Goal: Transaction & Acquisition: Purchase product/service

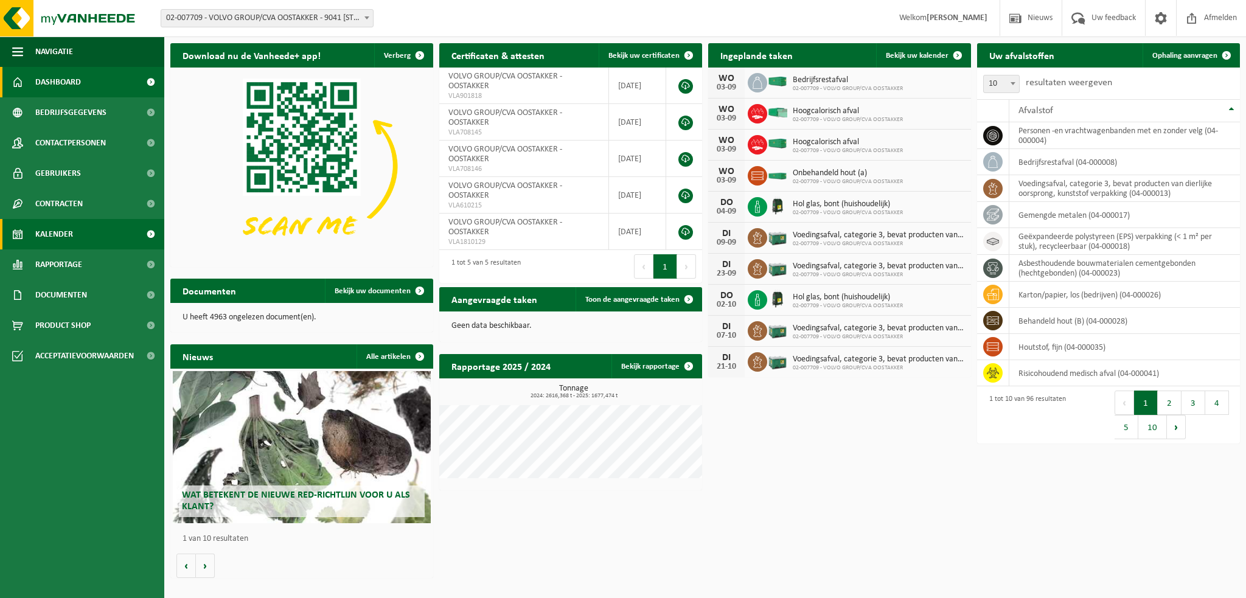
click at [63, 237] on span "Kalender" at bounding box center [54, 234] width 38 height 30
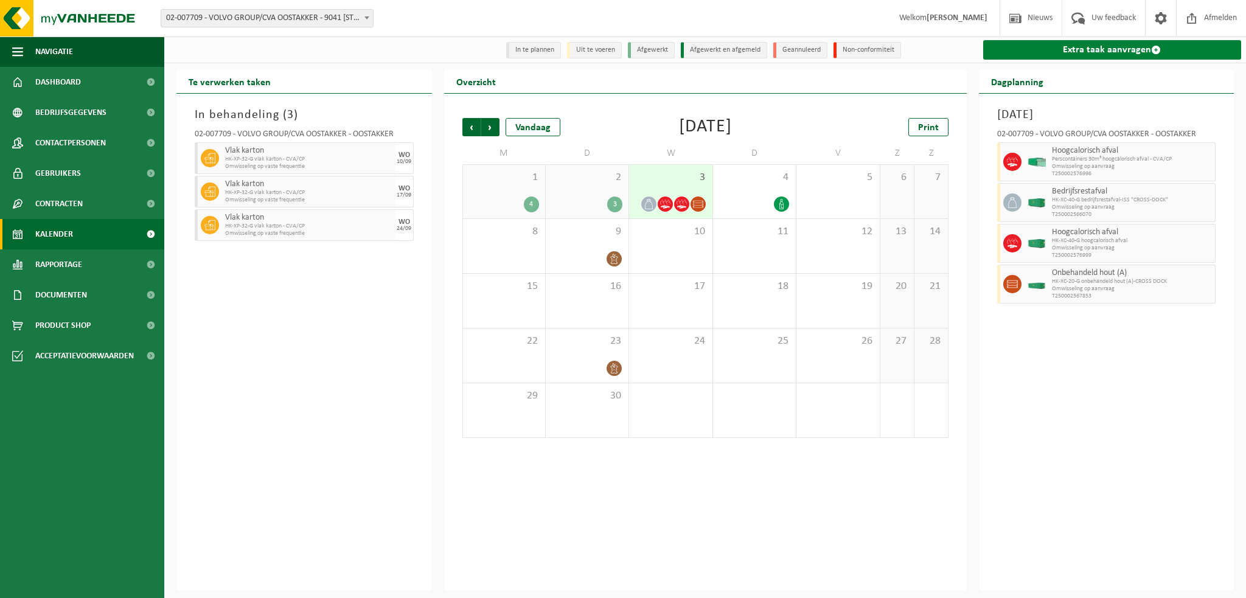
click at [1028, 56] on link "Extra taak aanvragen" at bounding box center [1112, 49] width 259 height 19
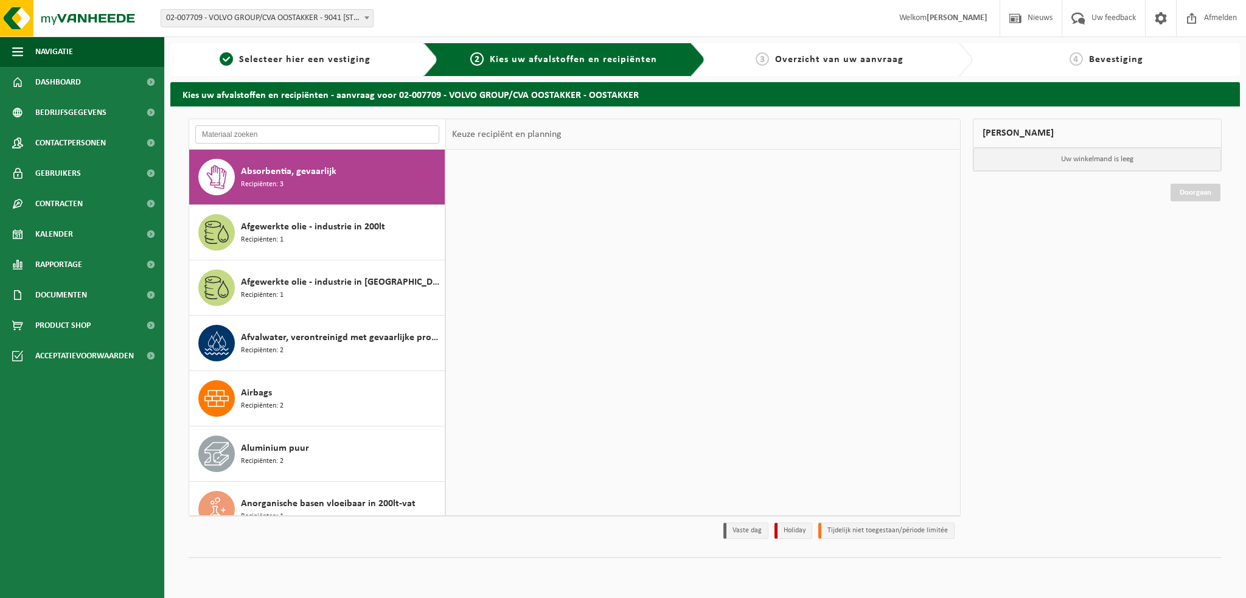
click at [259, 136] on input "text" at bounding box center [317, 134] width 244 height 18
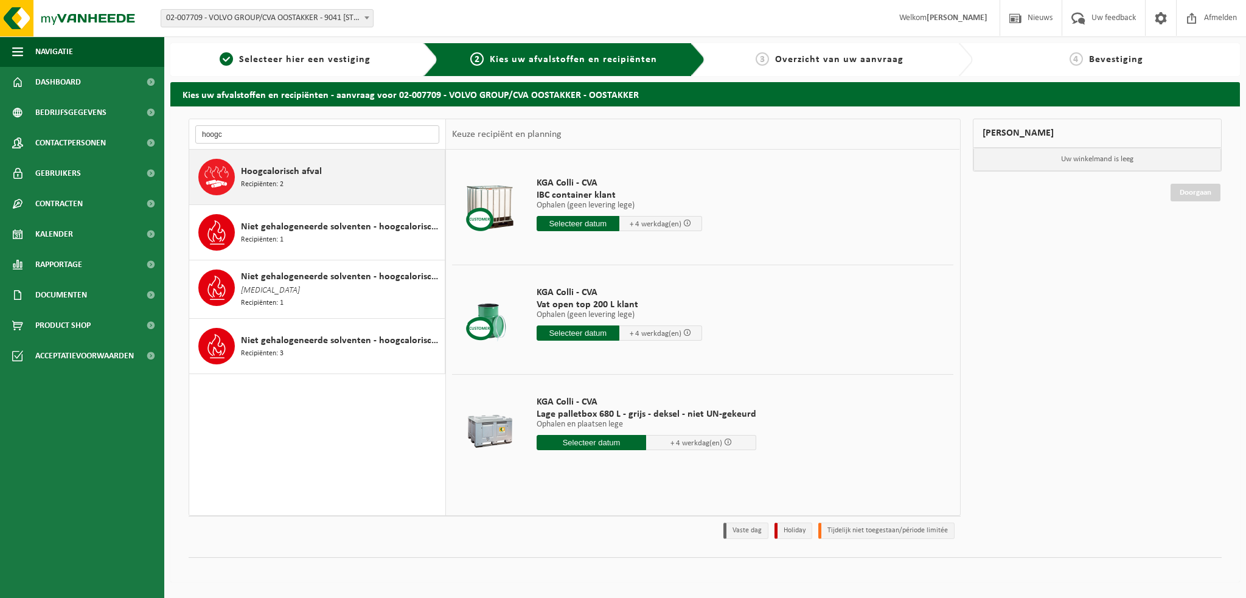
type input "hoogc"
click at [273, 179] on span "Recipiënten: 2" at bounding box center [262, 185] width 43 height 12
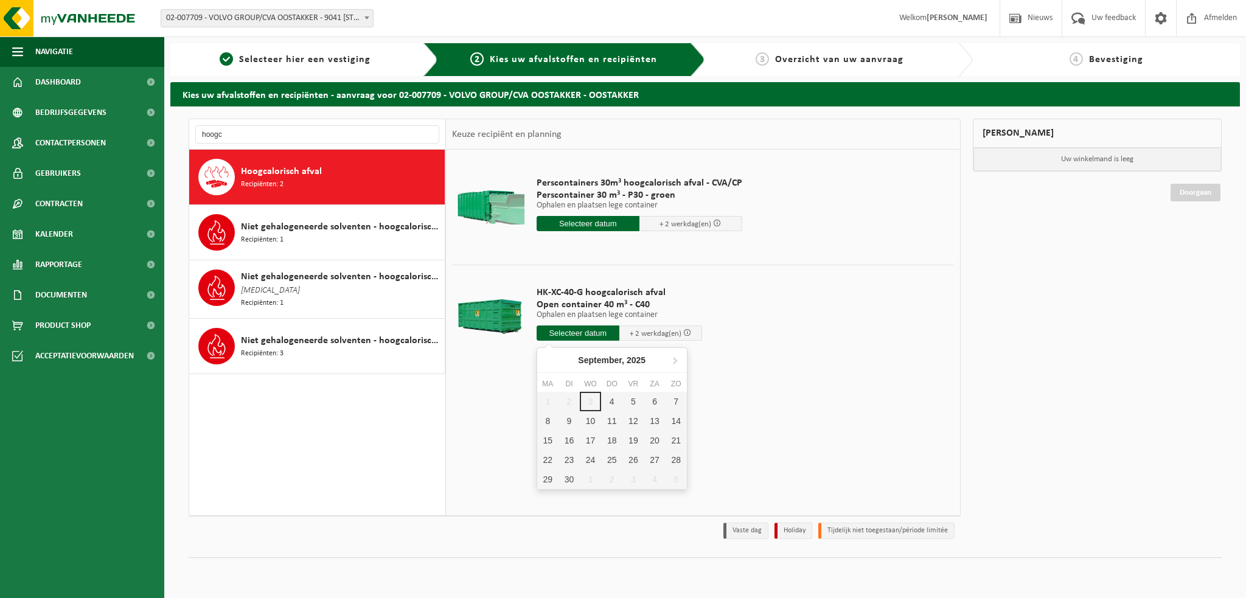
click at [561, 330] on input "text" at bounding box center [577, 332] width 83 height 15
click at [611, 406] on div "4" at bounding box center [611, 401] width 21 height 19
type input "Van 2025-09-04"
type input "2025-09-04"
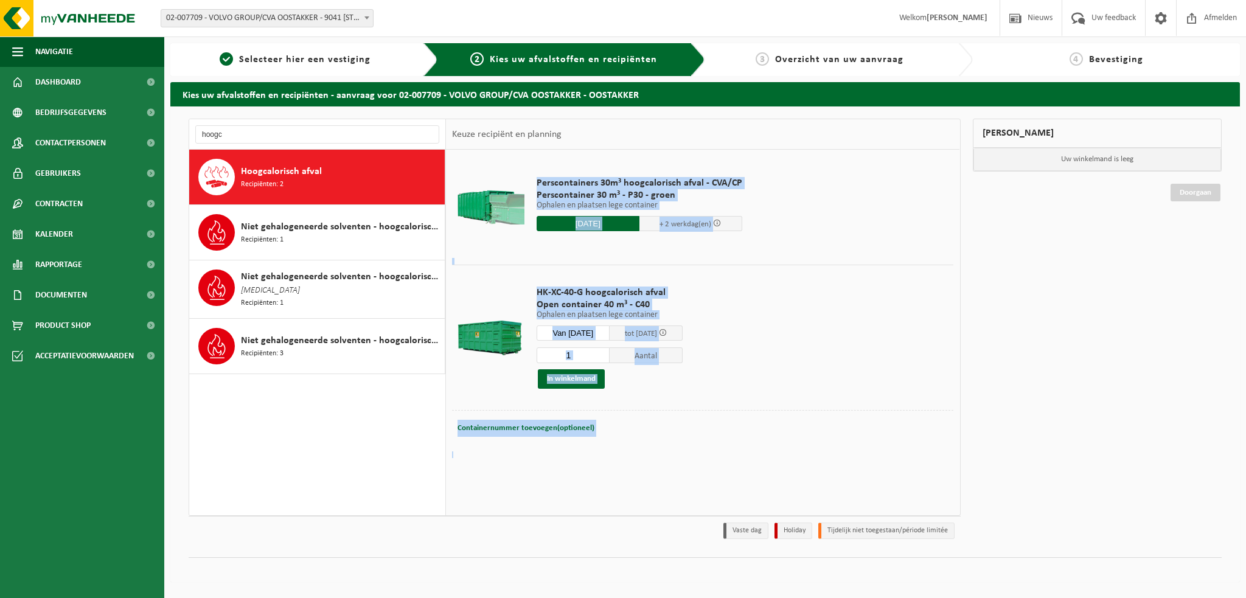
drag, startPoint x: 577, startPoint y: 380, endPoint x: 803, endPoint y: 463, distance: 241.3
click at [803, 463] on div "Perscontainers 30m³ hoogcalorisch afval - CVA/CP Perscontainer 30 m³ - P30 - gr…" at bounding box center [702, 332] width 513 height 365
click at [577, 386] on button "In winkelmand" at bounding box center [571, 378] width 67 height 19
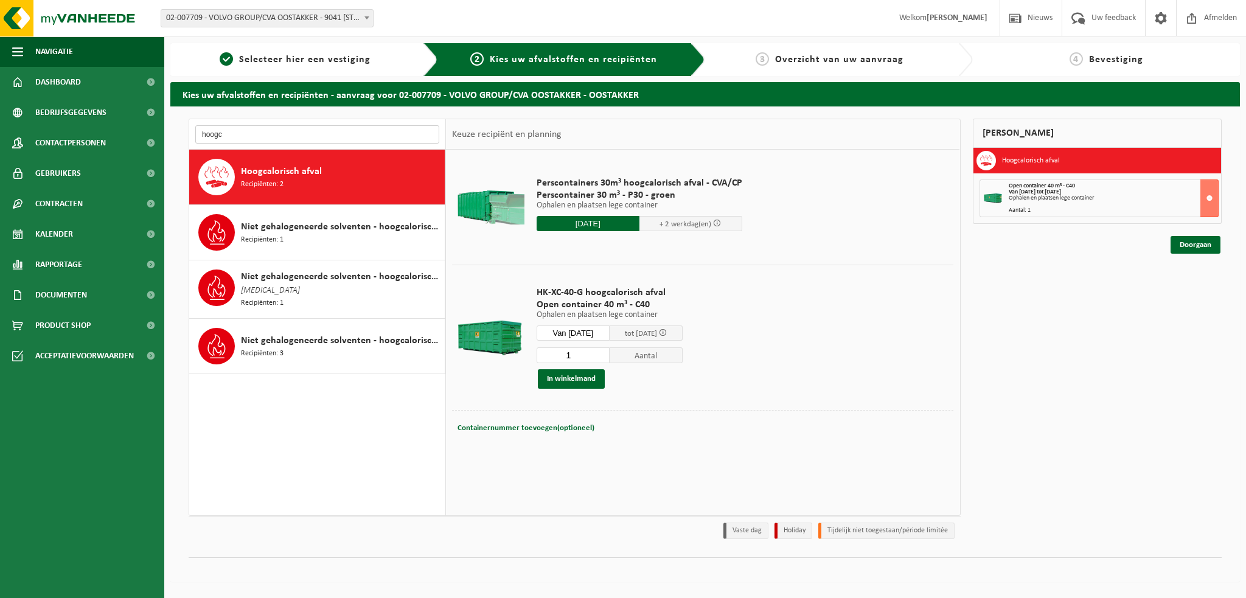
click at [221, 133] on input "hoogc" at bounding box center [317, 134] width 244 height 18
type input "h"
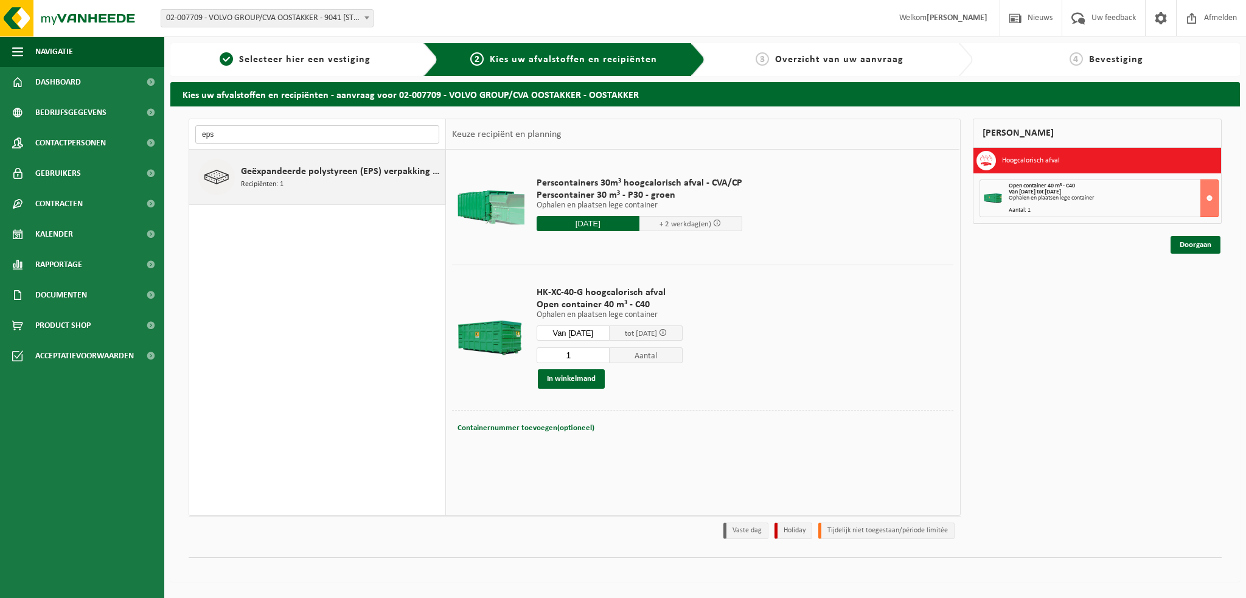
type input "eps"
click at [263, 183] on span "Recipiënten: 1" at bounding box center [262, 185] width 43 height 12
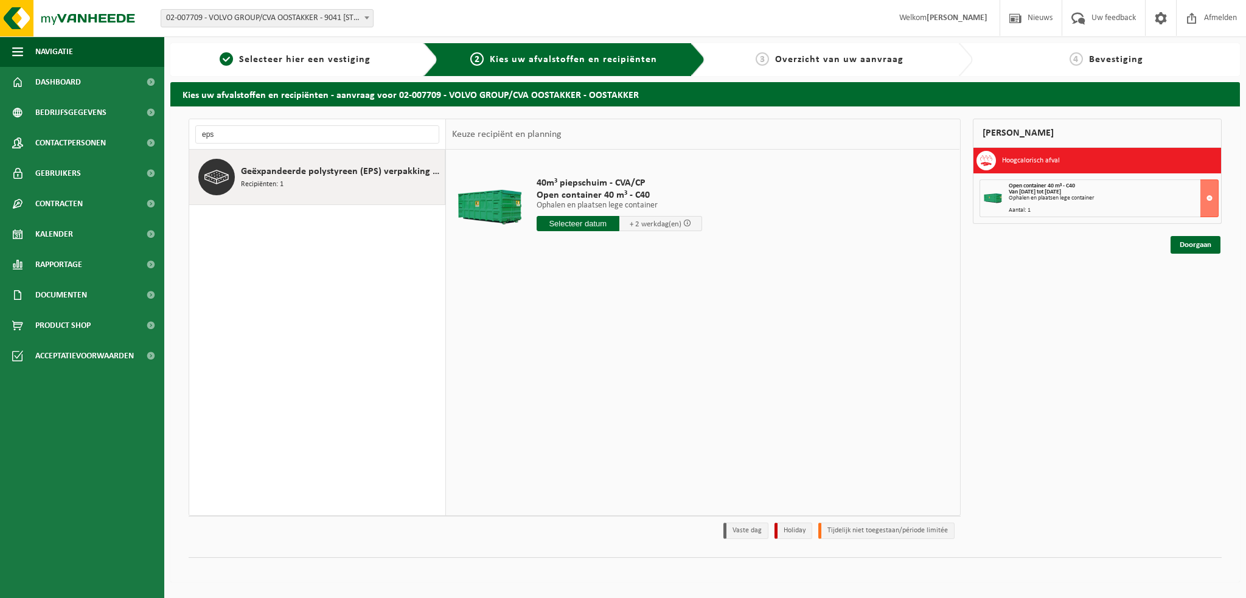
click at [589, 227] on input "text" at bounding box center [577, 223] width 83 height 15
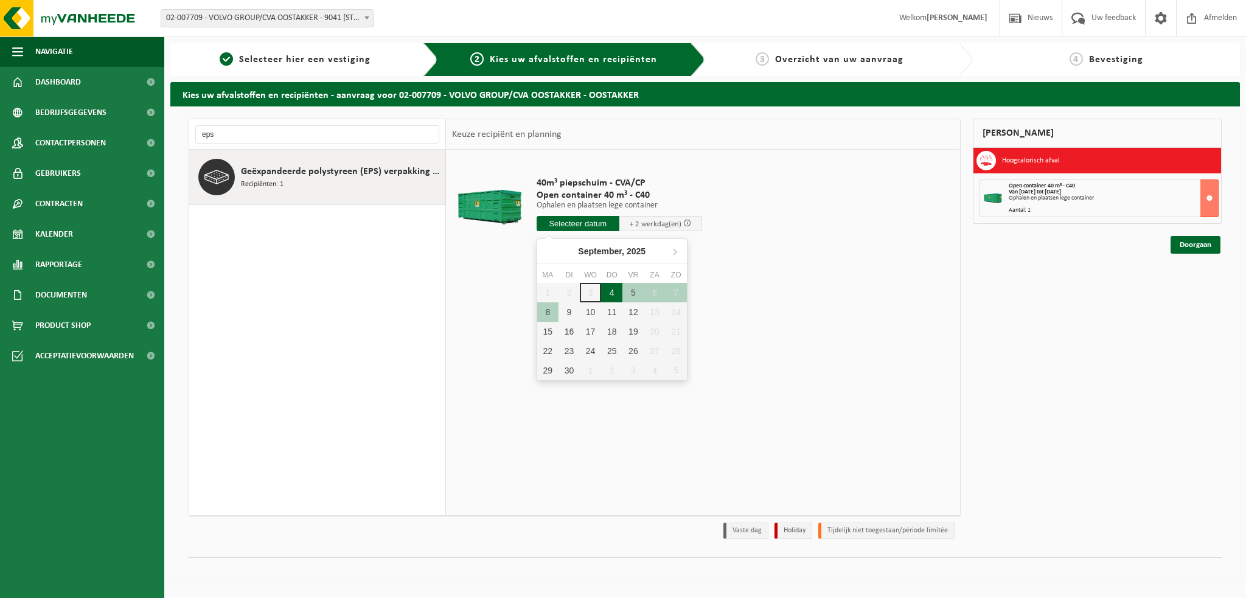
click at [608, 292] on div "4" at bounding box center [611, 292] width 21 height 19
type input "Van 2025-09-04"
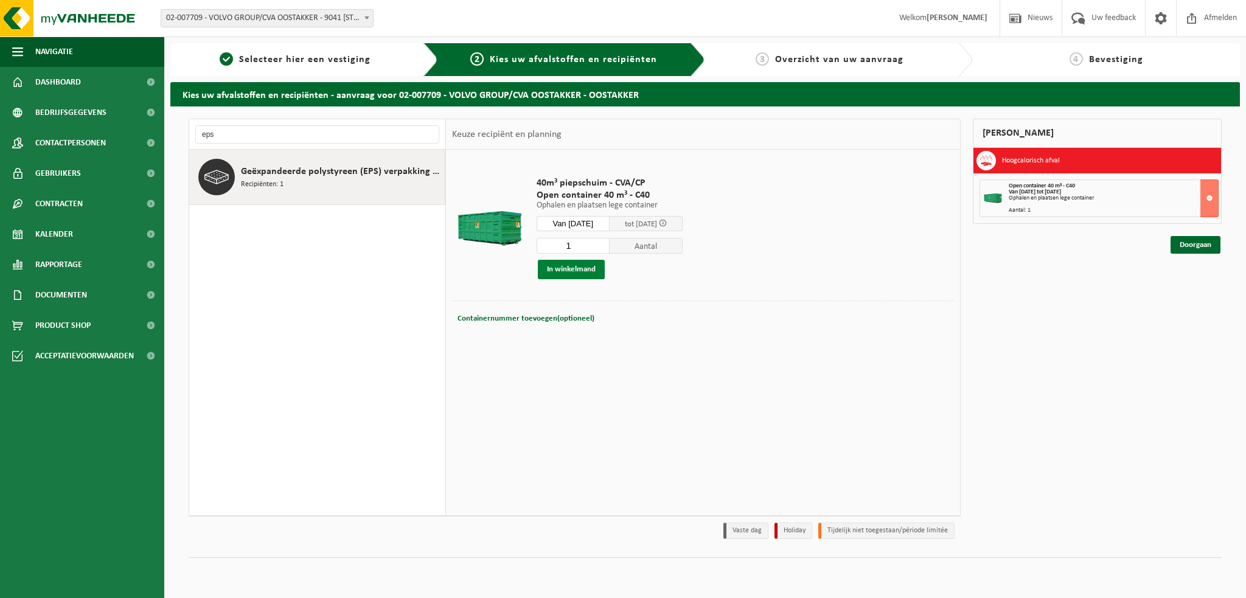
click at [559, 271] on button "In winkelmand" at bounding box center [571, 269] width 67 height 19
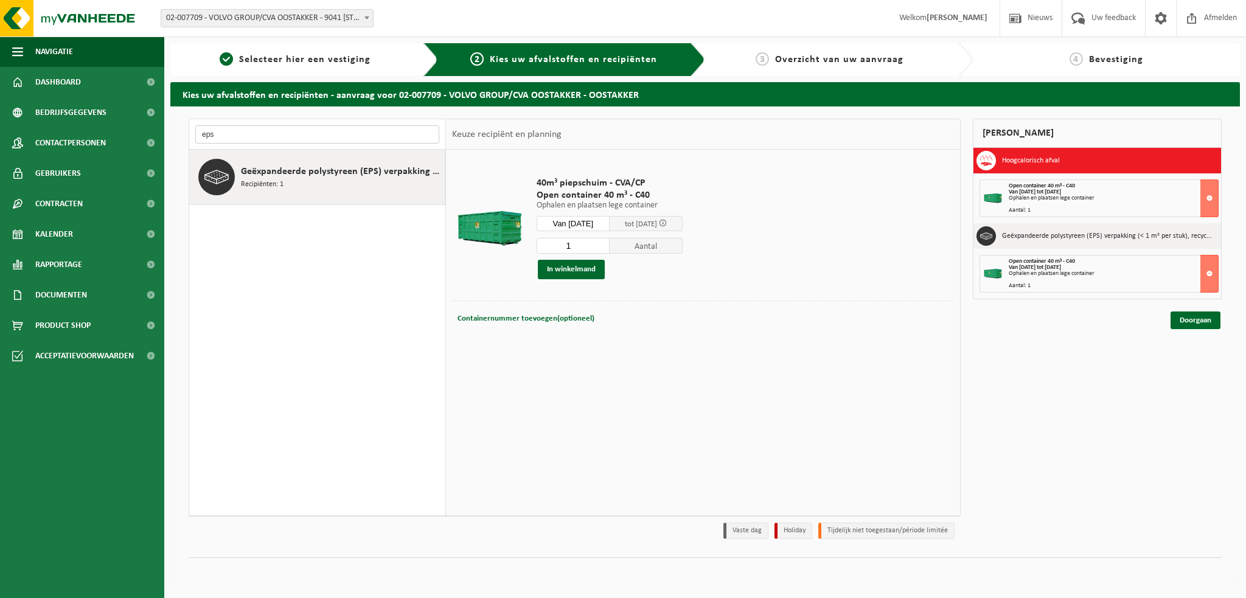
click at [221, 131] on input "eps" at bounding box center [317, 134] width 244 height 18
type input "e"
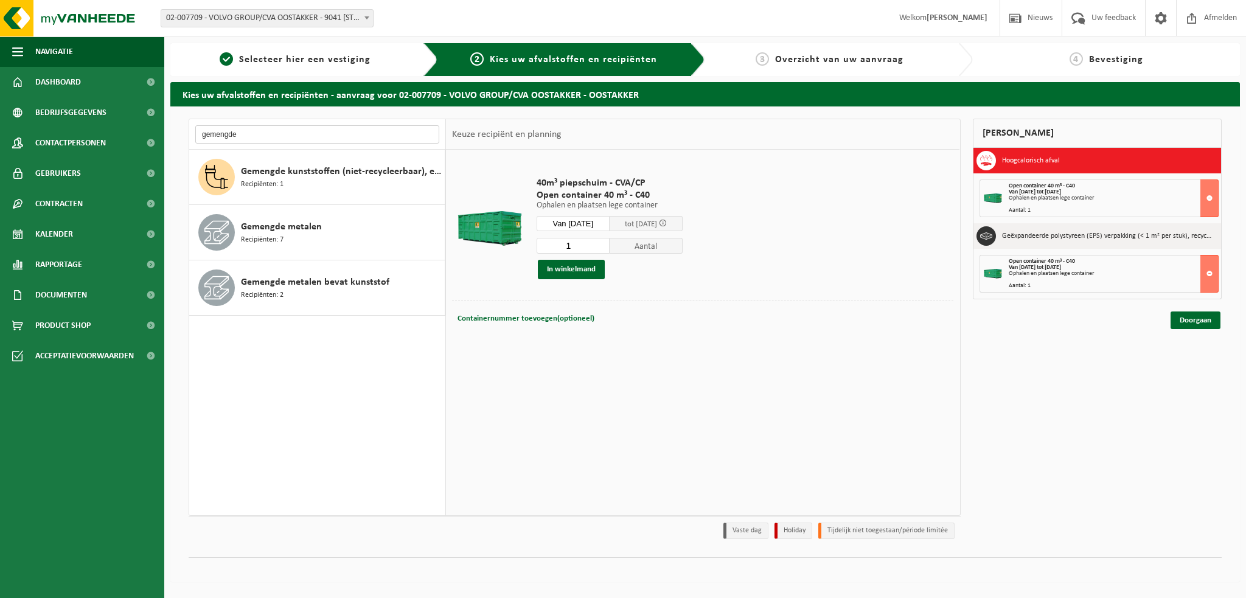
type input "gemengde"
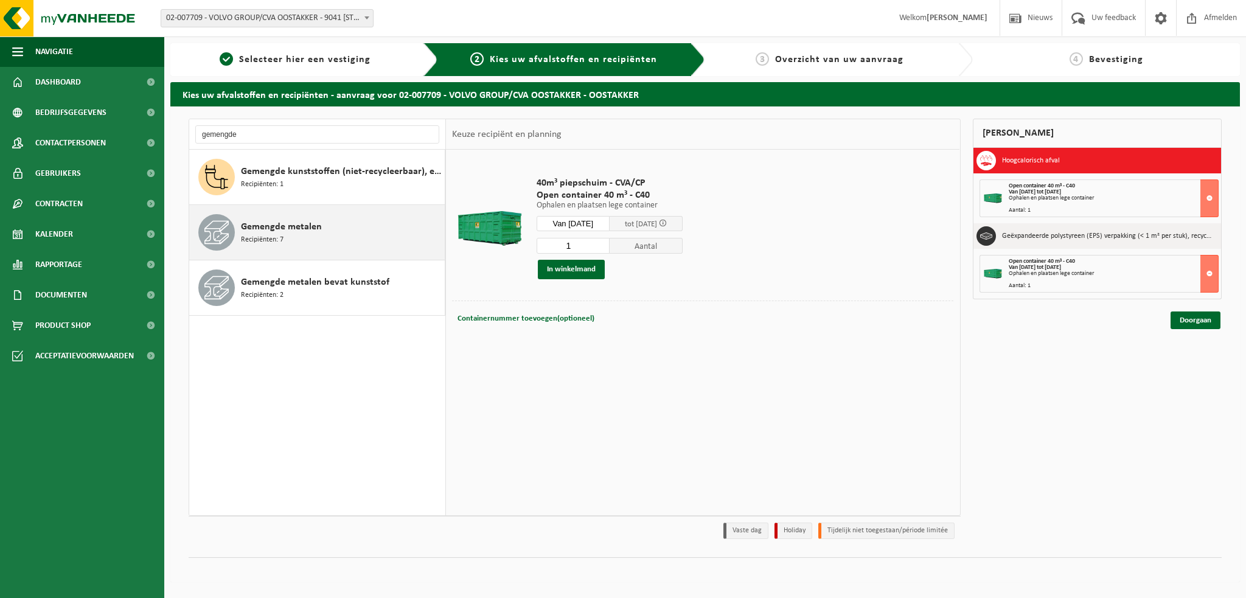
click at [289, 235] on div "Gemengde metalen Recipiënten: 7" at bounding box center [341, 232] width 201 height 36
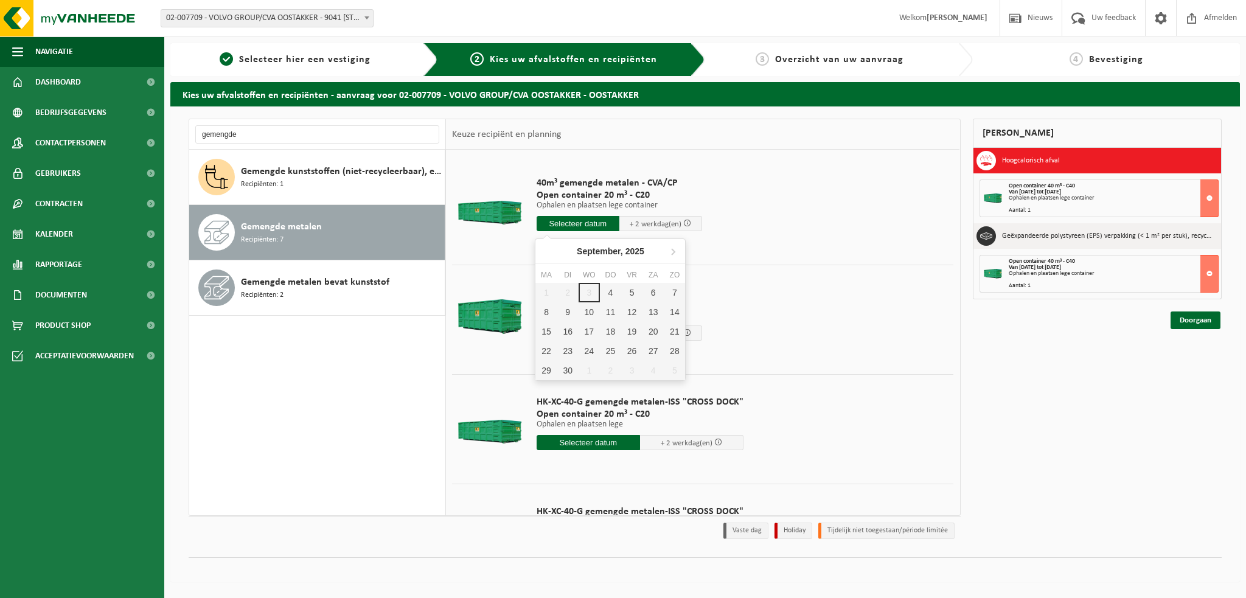
click at [586, 217] on input "text" at bounding box center [577, 223] width 83 height 15
click at [611, 287] on div "4" at bounding box center [610, 292] width 21 height 19
type input "Van 2025-09-04"
type input "2025-09-04"
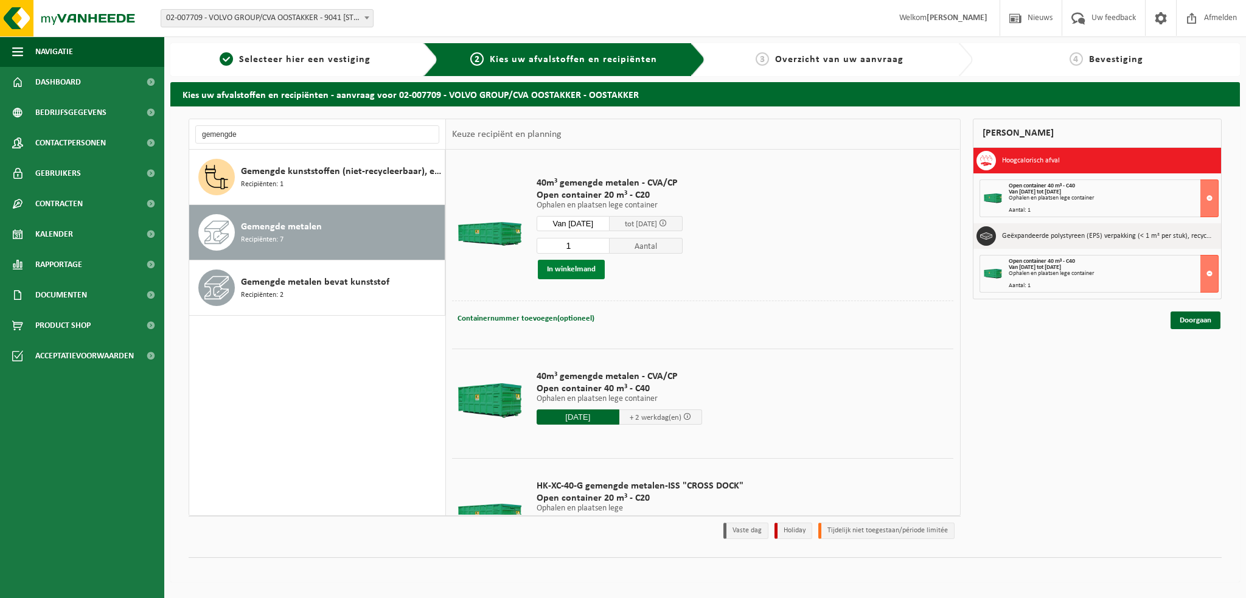
click at [574, 272] on button "In winkelmand" at bounding box center [571, 269] width 67 height 19
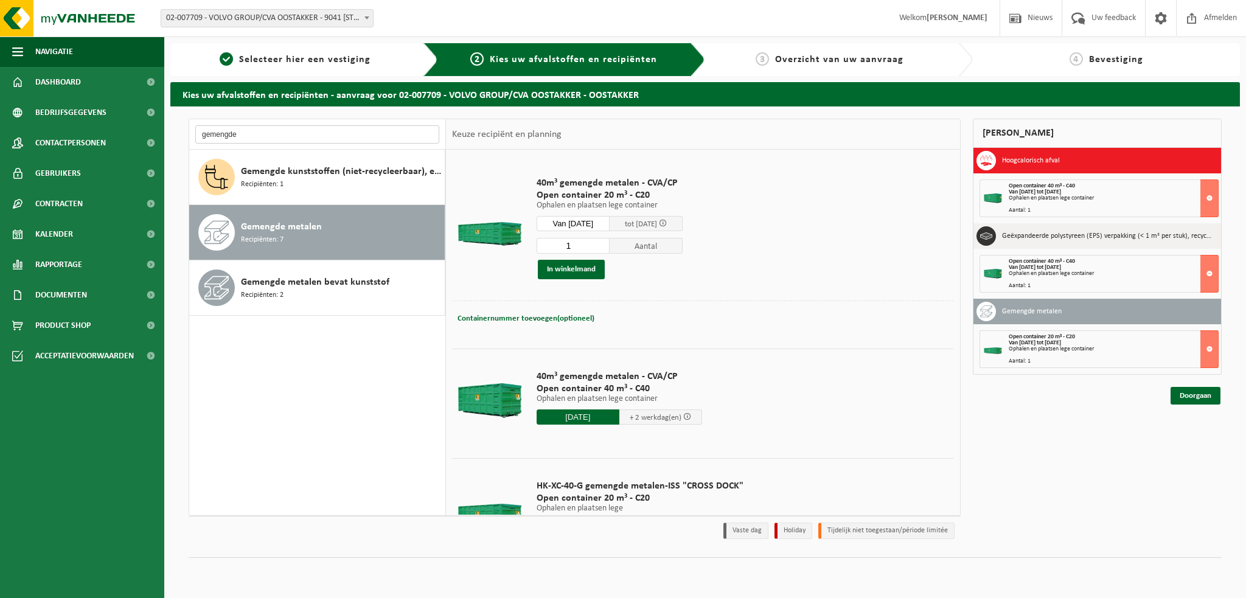
click at [258, 138] on input "gemengde" at bounding box center [317, 134] width 244 height 18
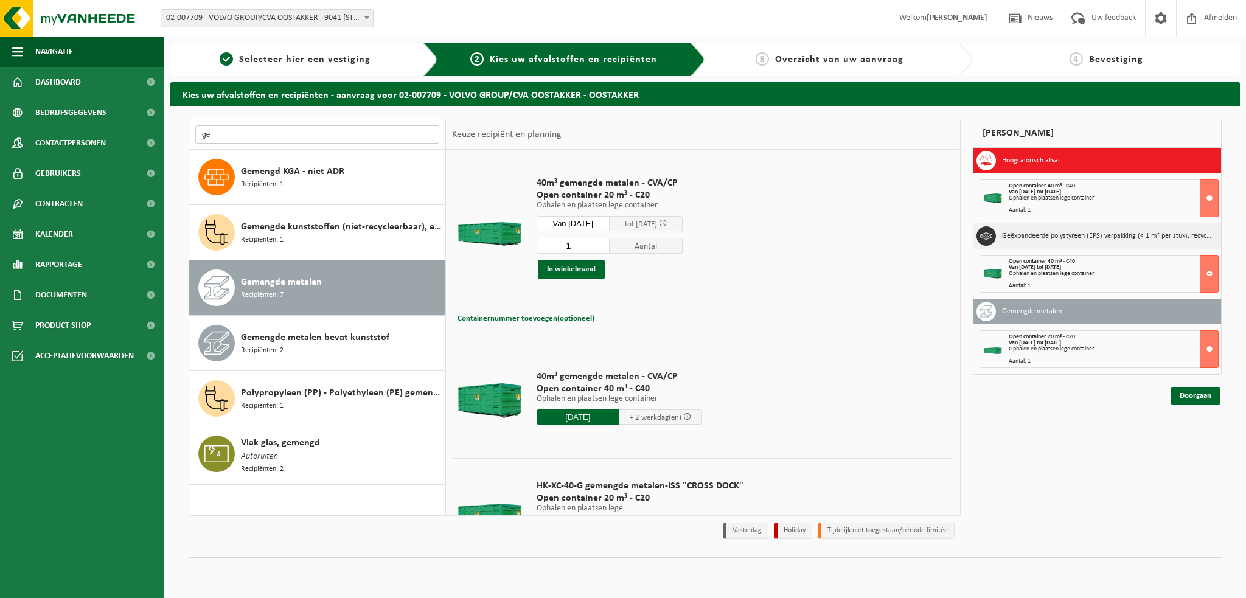
type input "g"
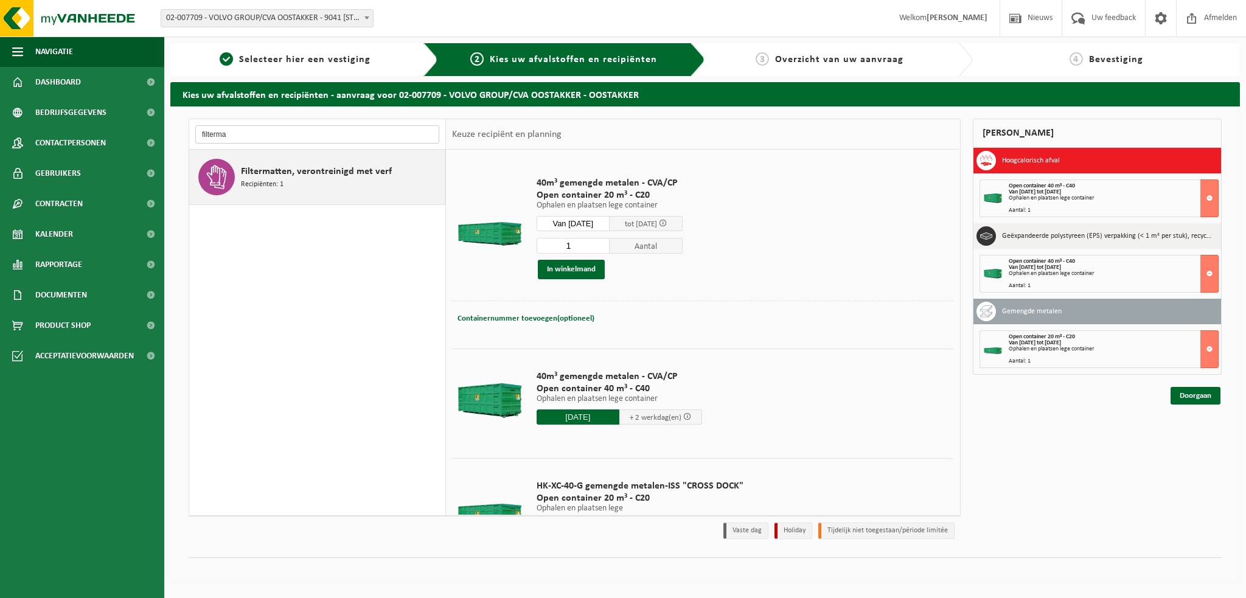
type input "filterma"
click at [279, 172] on span "Filtermatten, verontreinigd met verf" at bounding box center [316, 171] width 151 height 15
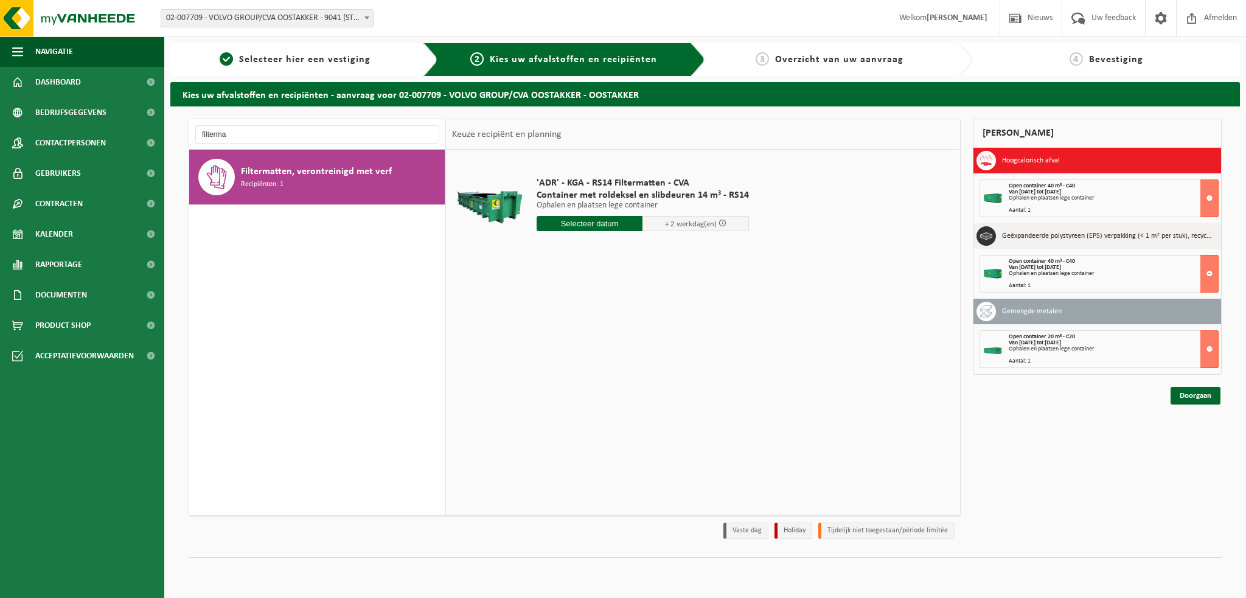
click at [568, 223] on input "text" at bounding box center [589, 223] width 106 height 15
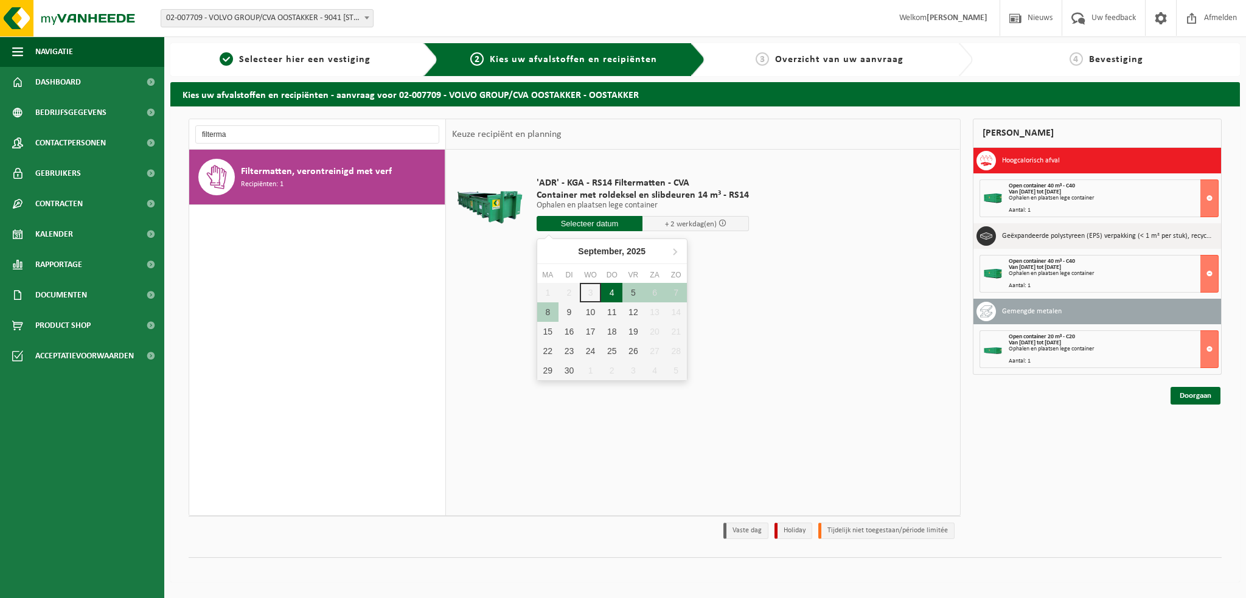
click at [618, 288] on div "4" at bounding box center [611, 292] width 21 height 19
type input "Van 2025-09-04"
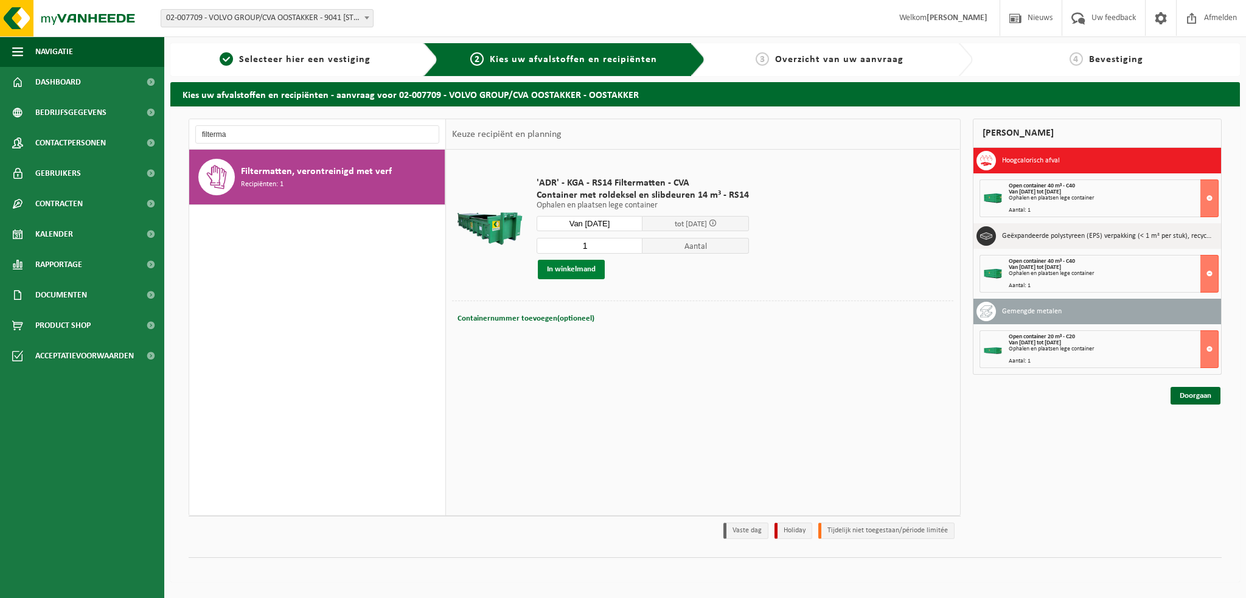
click at [566, 267] on button "In winkelmand" at bounding box center [571, 269] width 67 height 19
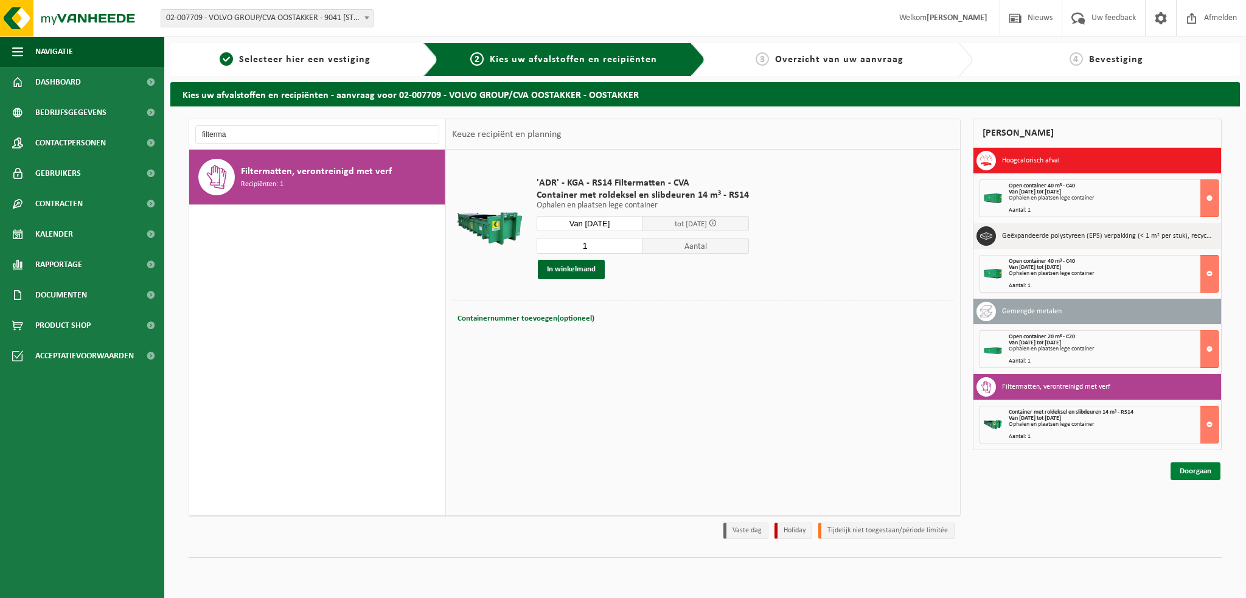
click at [1206, 469] on link "Doorgaan" at bounding box center [1195, 471] width 50 height 18
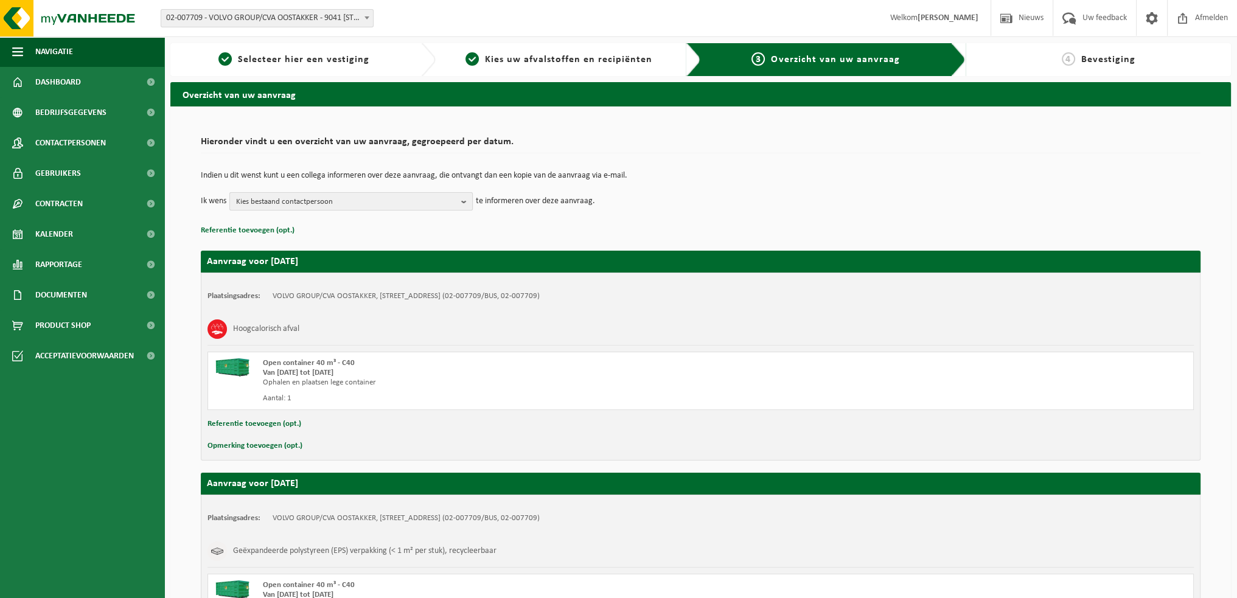
click at [461, 200] on b "button" at bounding box center [466, 201] width 11 height 17
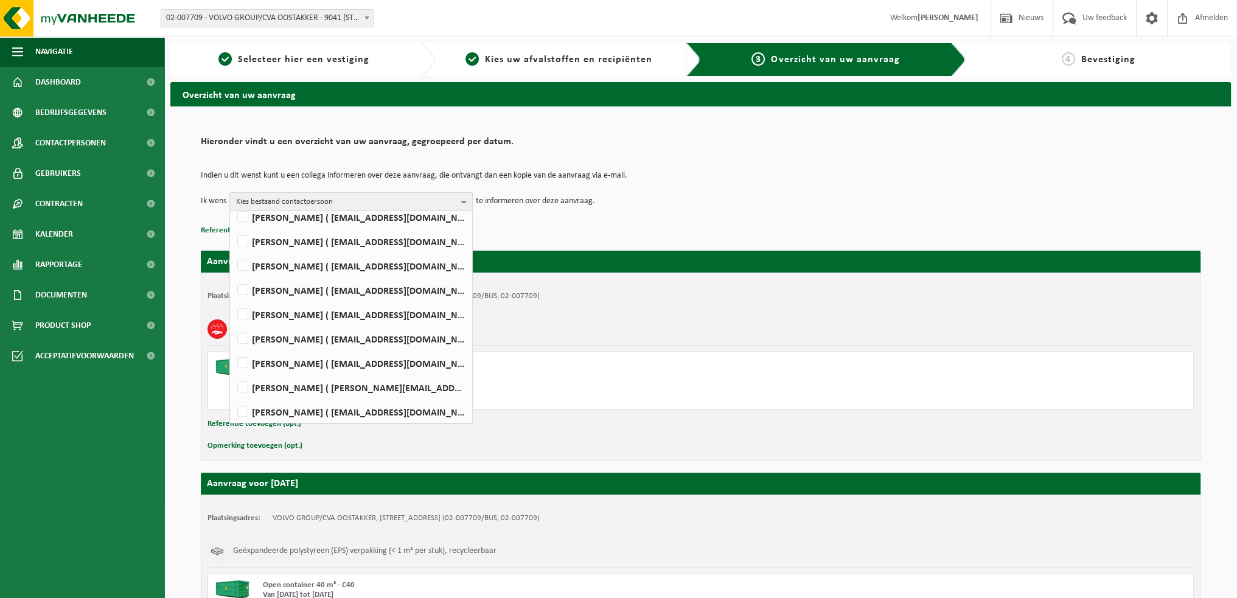
scroll to position [243, 0]
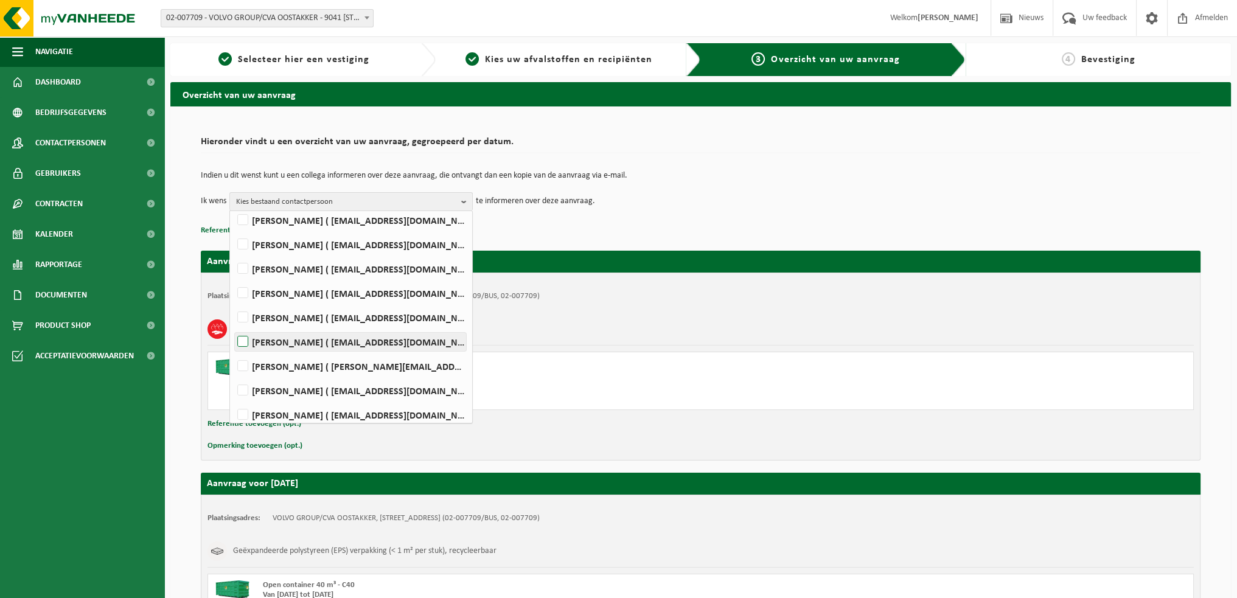
click at [239, 338] on label "JAN HAENTJENS ( jan.haentjens@volvo.com )" at bounding box center [350, 342] width 231 height 18
click at [233, 327] on input "JAN HAENTJENS ( jan.haentjens@volvo.com )" at bounding box center [232, 326] width 1 height 1
checkbox input "true"
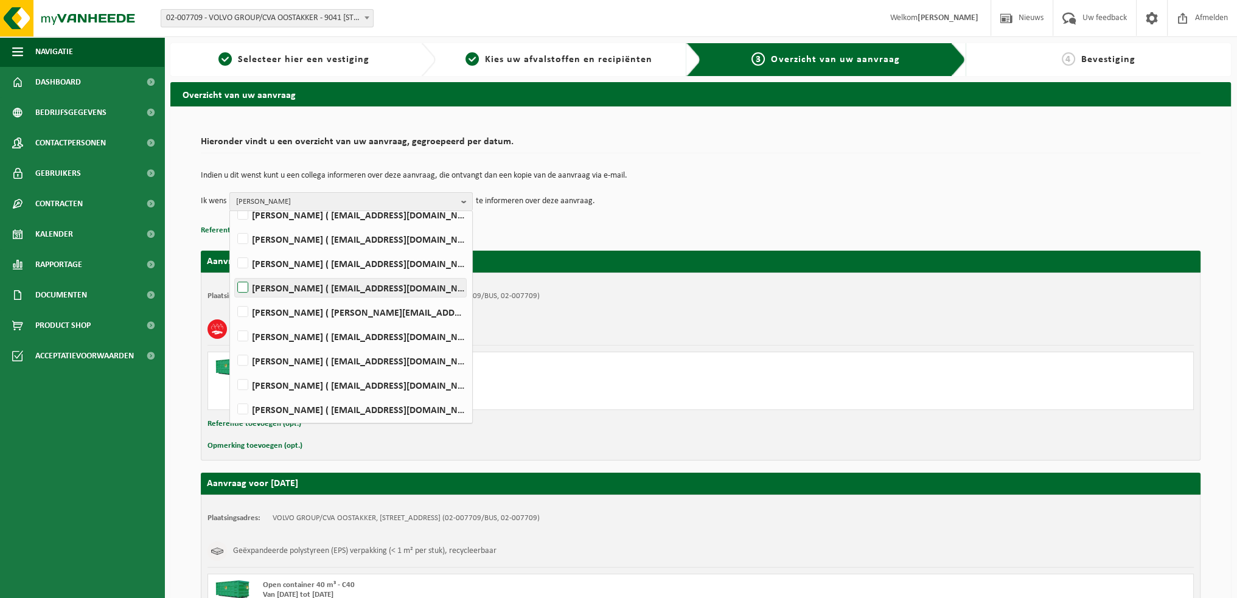
click at [248, 290] on label "WIM VEIRMAN ( wim.veirman@volvo.com )" at bounding box center [350, 288] width 231 height 18
click at [233, 272] on input "WIM VEIRMAN ( wim.veirman@volvo.com )" at bounding box center [232, 272] width 1 height 1
checkbox input "true"
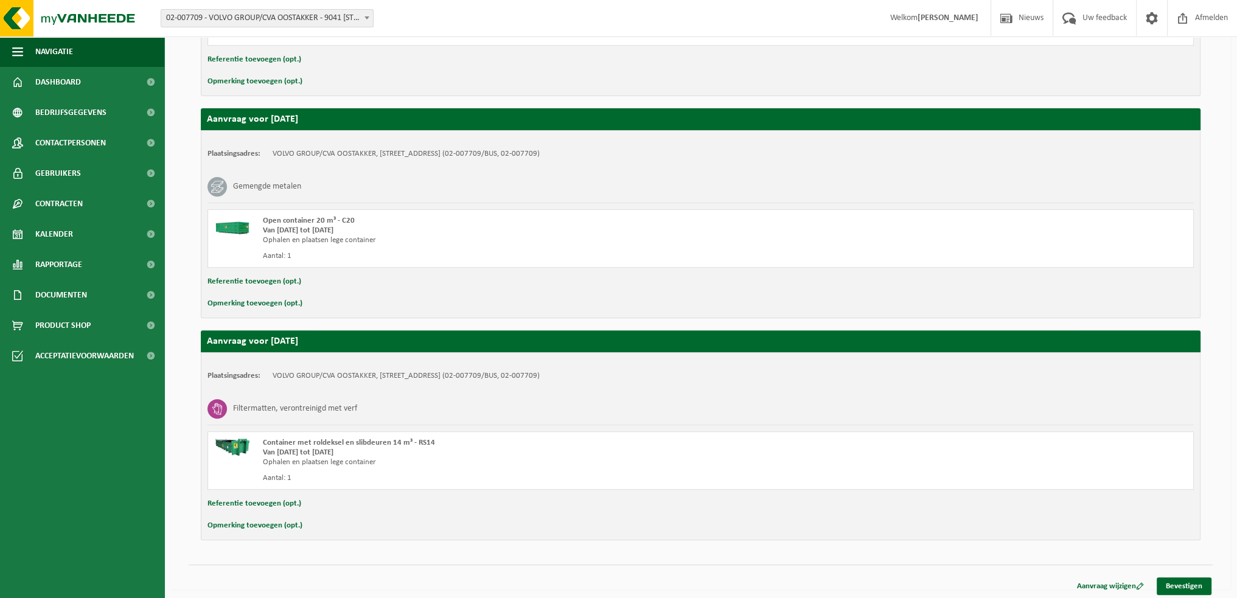
scroll to position [587, 0]
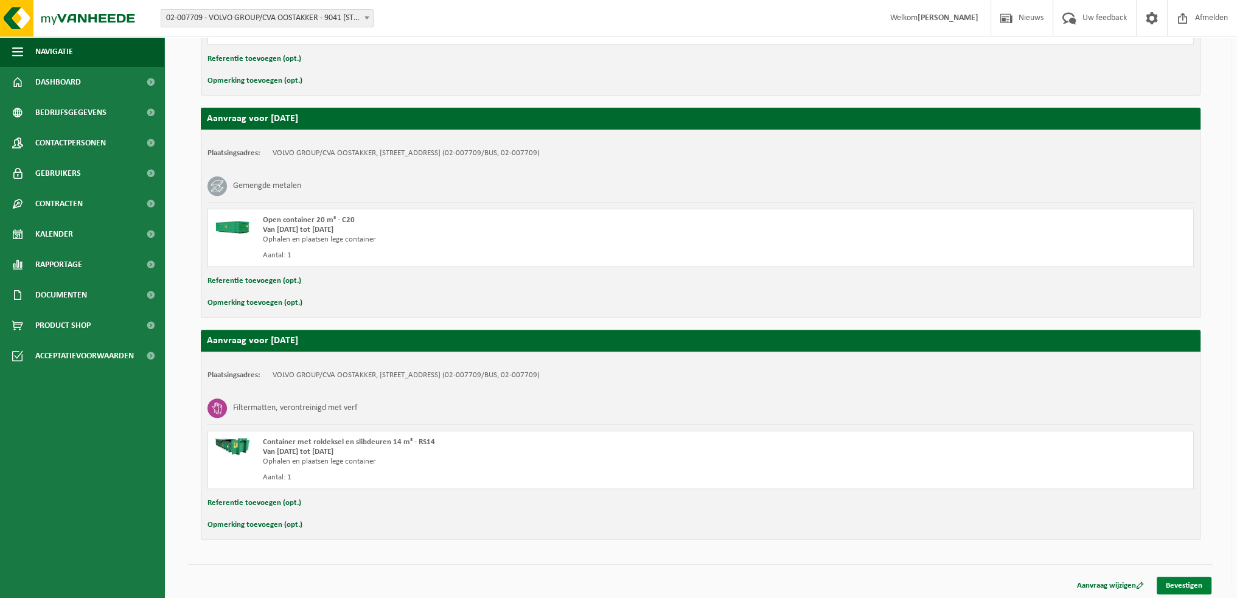
click at [1189, 583] on link "Bevestigen" at bounding box center [1183, 586] width 55 height 18
